Goal: Information Seeking & Learning: Learn about a topic

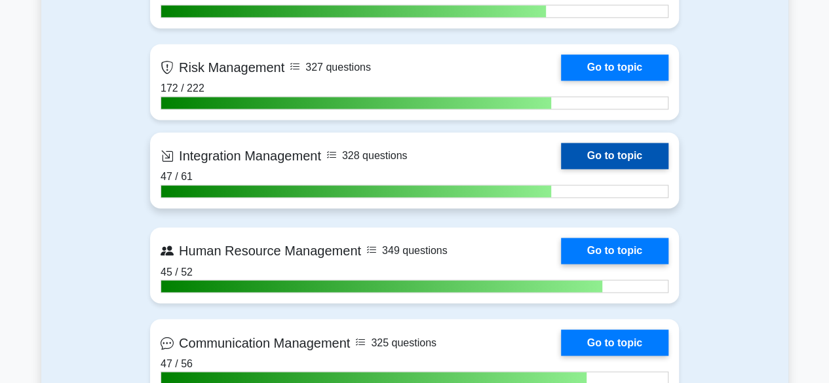
click at [619, 159] on link "Go to topic" at bounding box center [615, 156] width 108 height 26
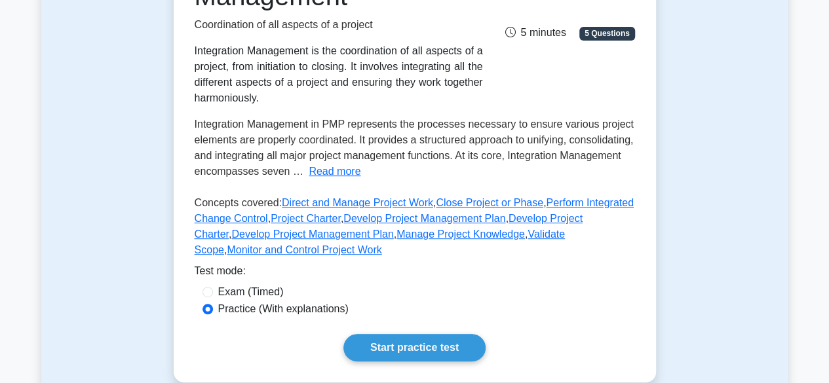
scroll to position [253, 0]
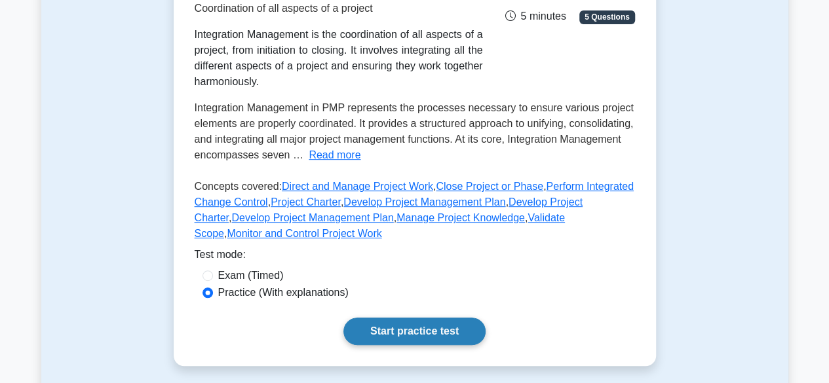
click at [404, 324] on link "Start practice test" at bounding box center [414, 332] width 142 height 28
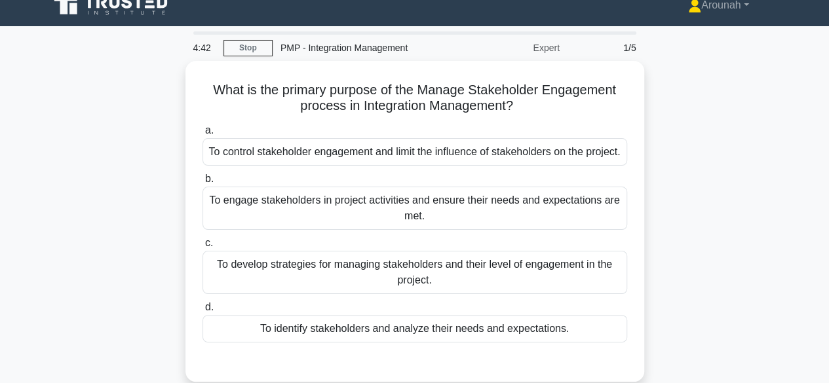
scroll to position [14, 0]
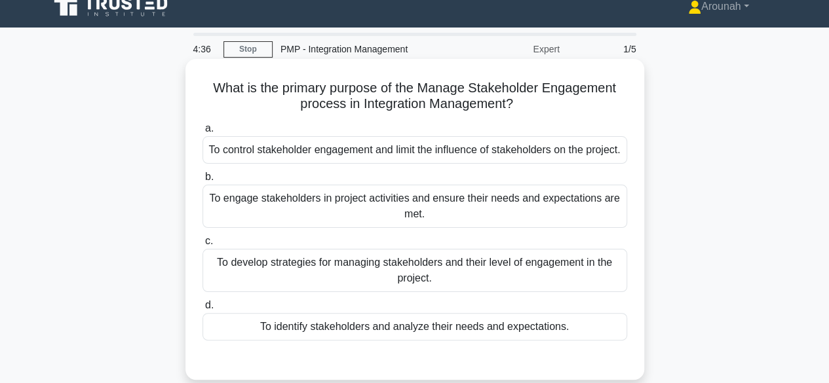
click at [503, 225] on div "To engage stakeholders in project activities and ensure their needs and expecta…" at bounding box center [415, 206] width 425 height 43
click at [203, 182] on input "b. To engage stakeholders in project activities and ensure their needs and expe…" at bounding box center [203, 177] width 0 height 9
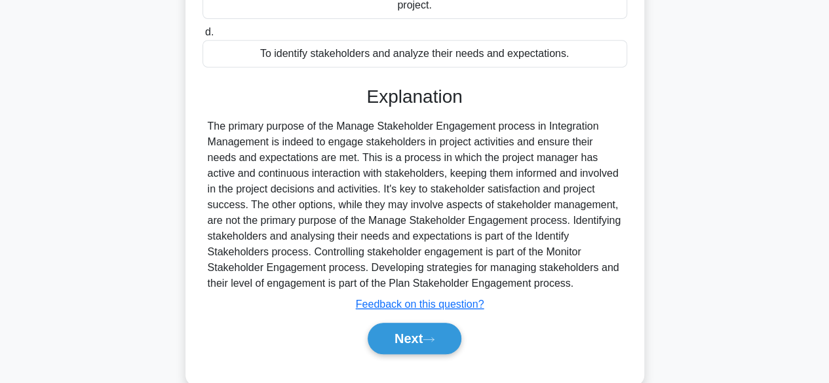
scroll to position [301, 0]
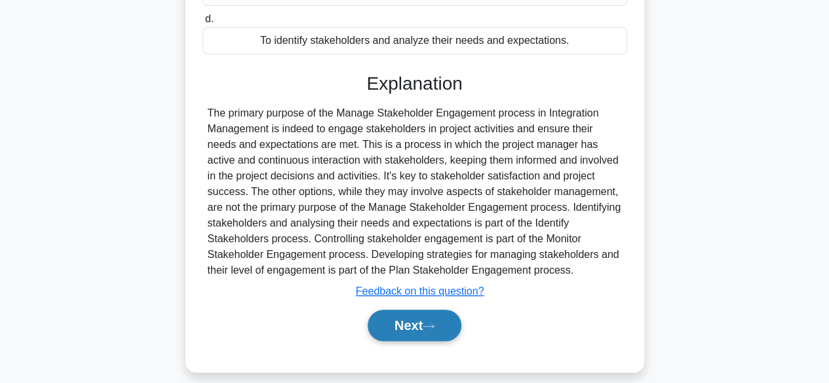
click at [442, 342] on button "Next" at bounding box center [415, 325] width 94 height 31
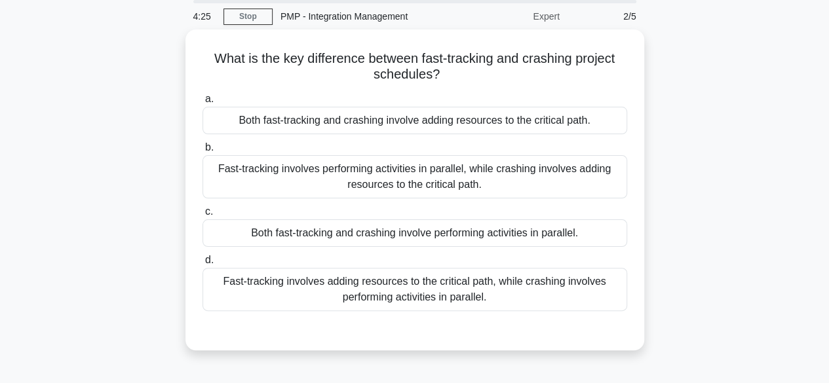
scroll to position [41, 0]
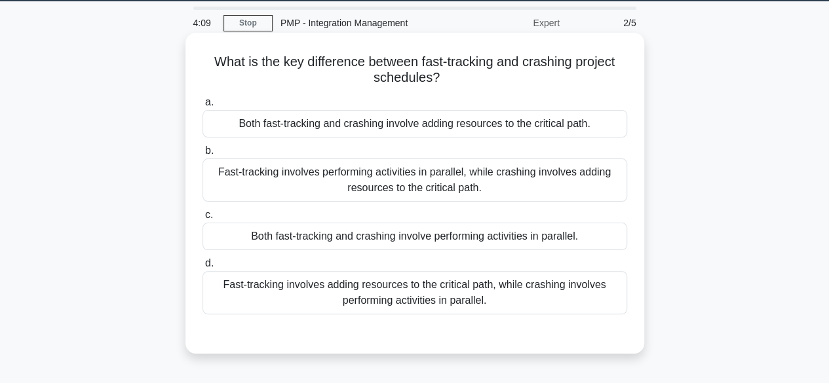
click at [493, 184] on div "Fast-tracking involves performing activities in parallel, while crashing involv…" at bounding box center [415, 180] width 425 height 43
click at [203, 155] on input "b. Fast-tracking involves performing activities in parallel, while crashing inv…" at bounding box center [203, 151] width 0 height 9
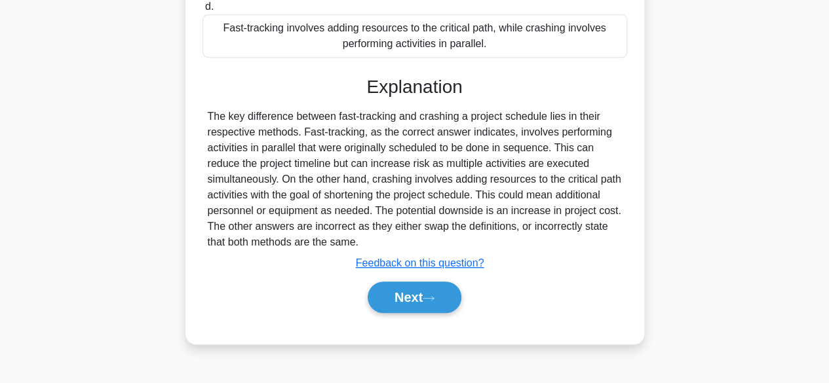
scroll to position [302, 0]
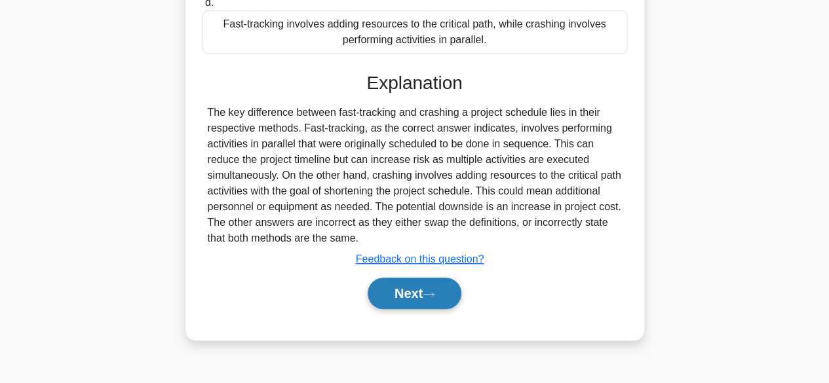
click at [427, 295] on button "Next" at bounding box center [415, 293] width 94 height 31
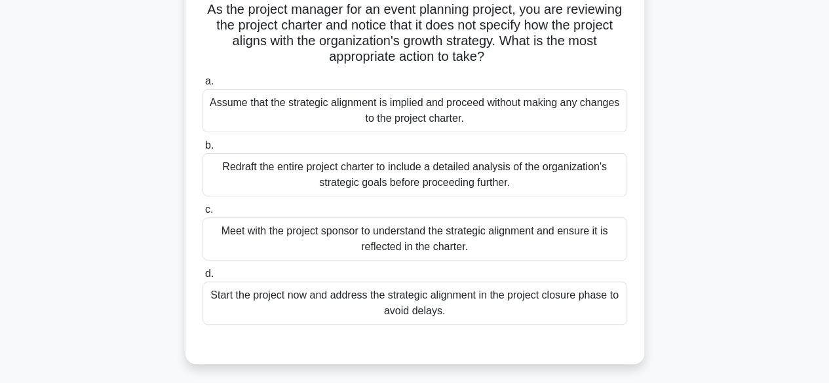
scroll to position [96, 0]
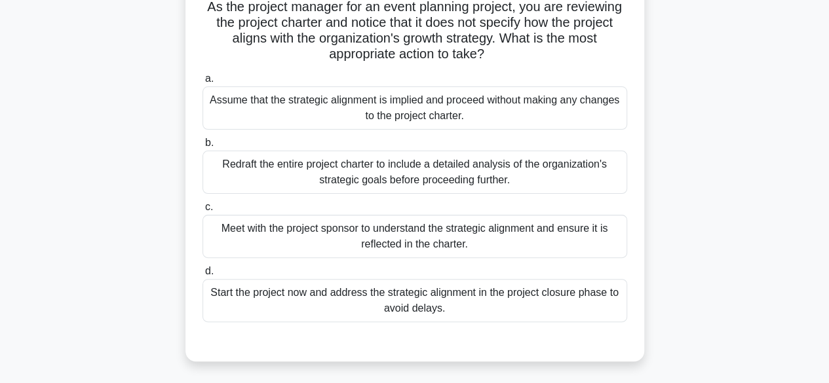
click at [471, 238] on div "Meet with the project sponsor to understand the strategic alignment and ensure …" at bounding box center [415, 236] width 425 height 43
click at [203, 212] on input "c. Meet with the project sponsor to understand the strategic alignment and ensu…" at bounding box center [203, 207] width 0 height 9
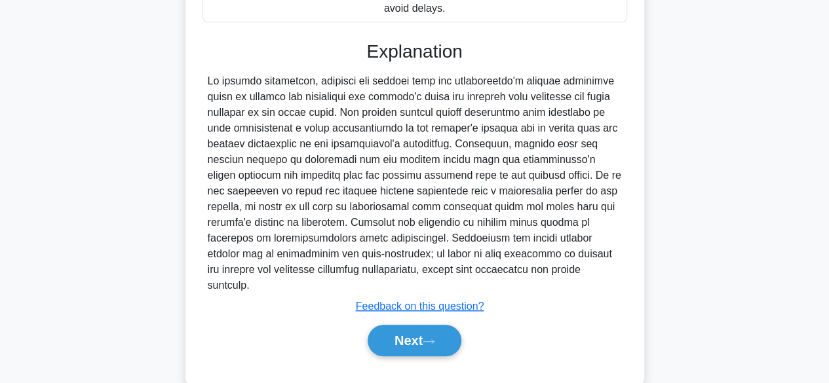
scroll to position [403, 0]
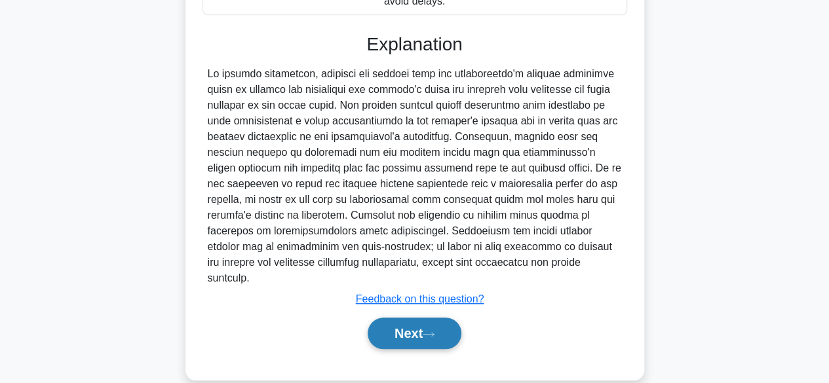
click at [408, 318] on button "Next" at bounding box center [415, 333] width 94 height 31
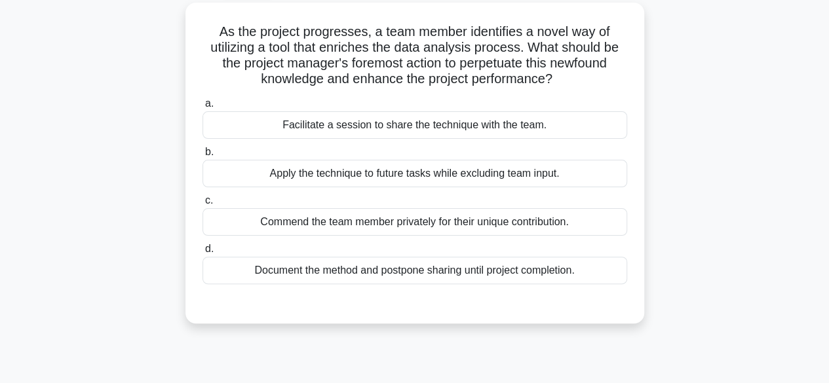
scroll to position [75, 0]
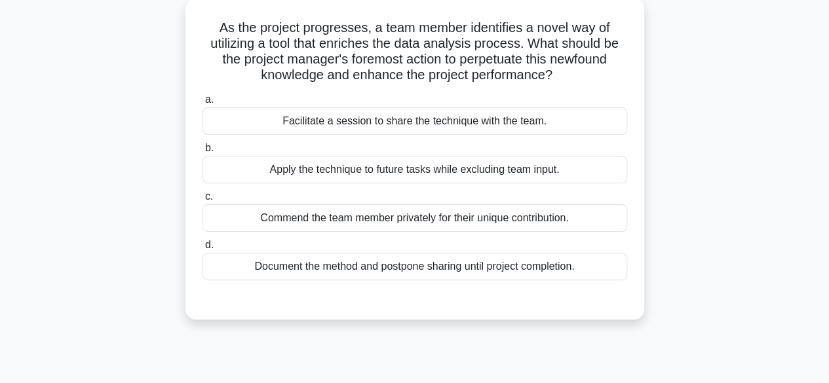
click at [444, 128] on div "Facilitate a session to share the technique with the team." at bounding box center [415, 122] width 425 height 28
click at [203, 104] on input "a. Facilitate a session to share the technique with the team." at bounding box center [203, 100] width 0 height 9
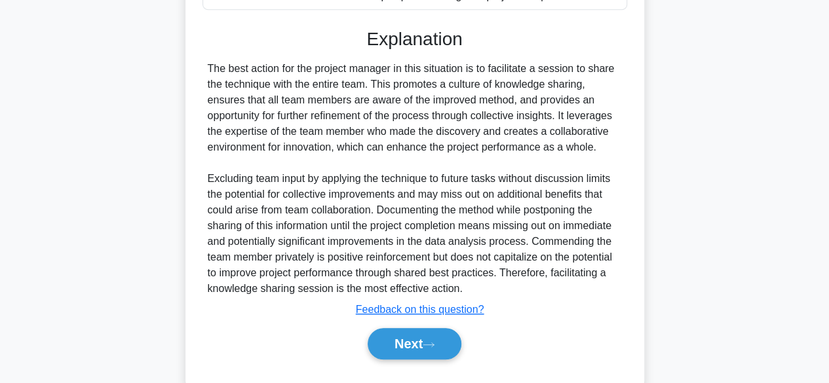
scroll to position [355, 0]
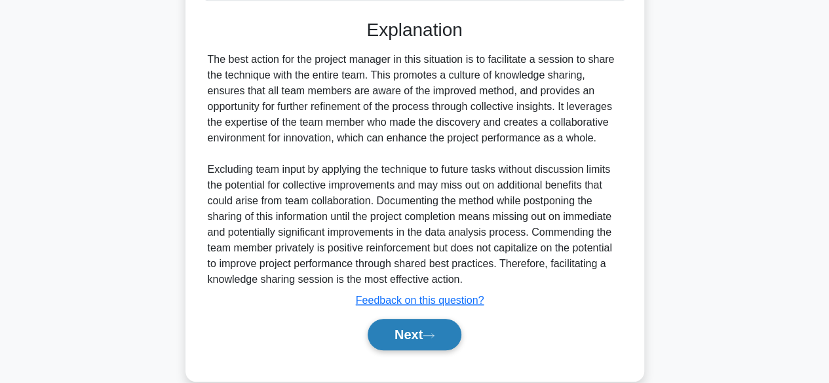
click at [435, 334] on icon at bounding box center [429, 335] width 12 height 7
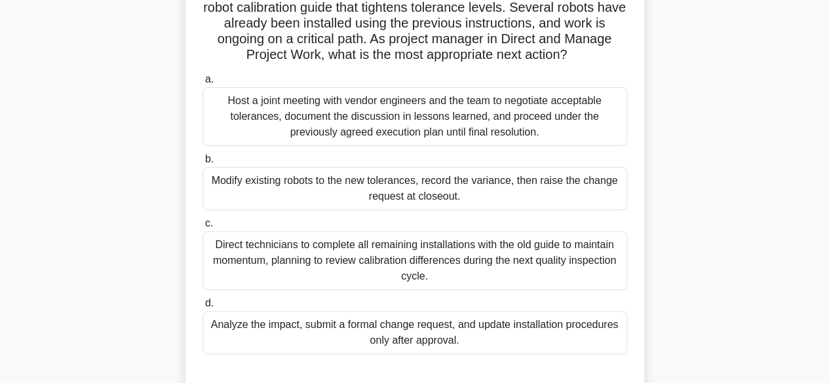
scroll to position [113, 0]
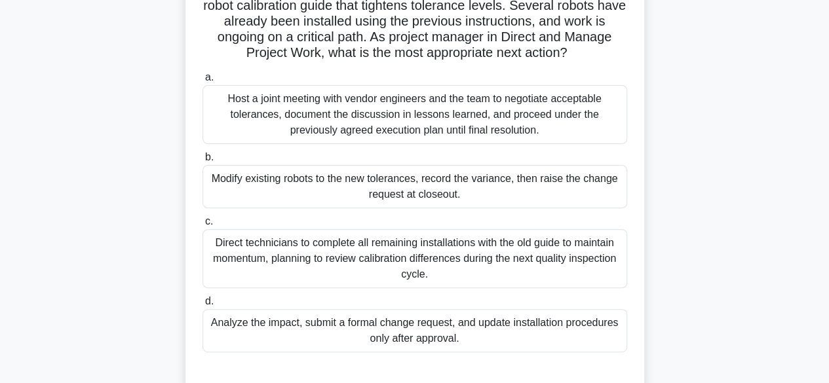
click at [547, 338] on div "Analyze the impact, submit a formal change request, and update installation pro…" at bounding box center [415, 330] width 425 height 43
click at [203, 306] on input "d. Analyze the impact, submit a formal change request, and update installation …" at bounding box center [203, 302] width 0 height 9
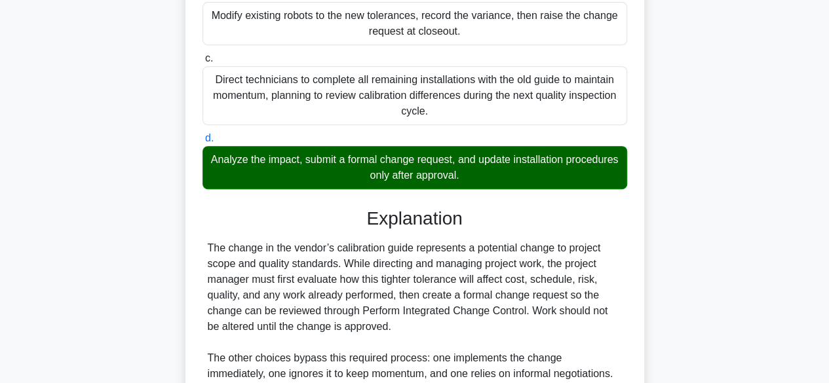
scroll to position [286, 0]
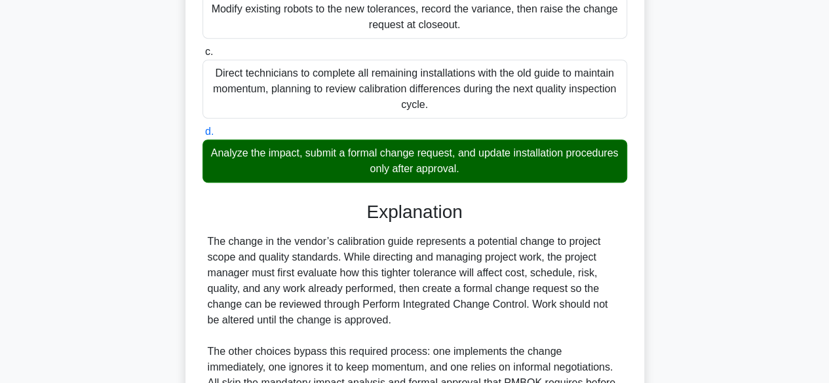
drag, startPoint x: 829, startPoint y: 290, endPoint x: 829, endPoint y: 317, distance: 26.9
click at [829, 317] on html "Arounah Profile Settings Profile" at bounding box center [414, 118] width 829 height 808
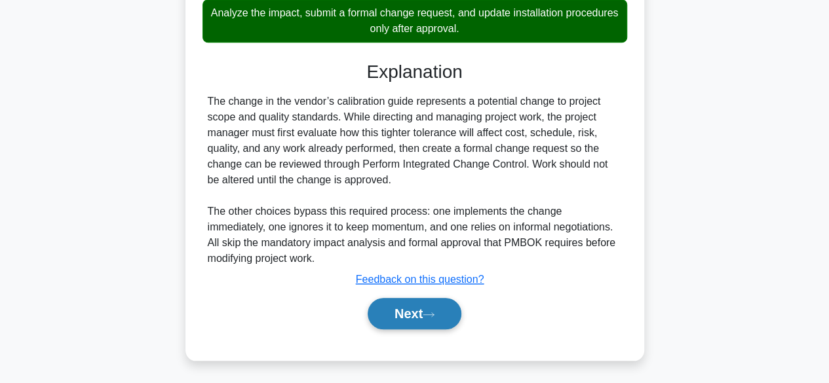
click at [452, 314] on button "Next" at bounding box center [415, 313] width 94 height 31
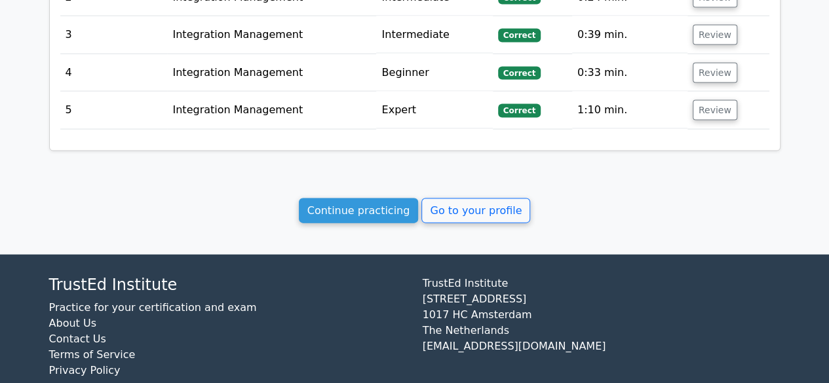
scroll to position [1349, 0]
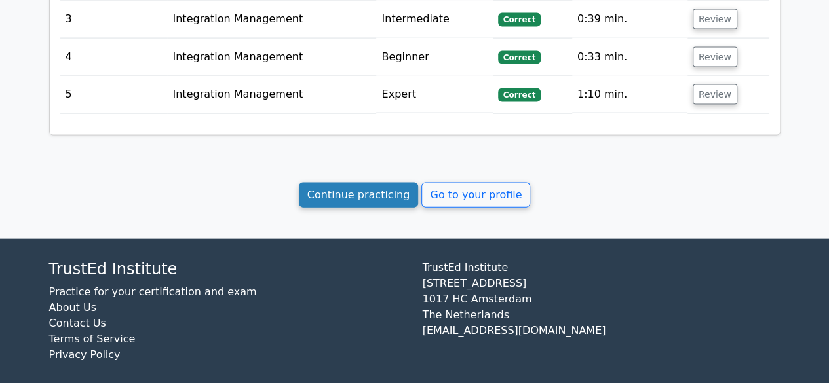
click at [385, 189] on link "Continue practicing" at bounding box center [359, 195] width 120 height 25
